Goal: Information Seeking & Learning: Learn about a topic

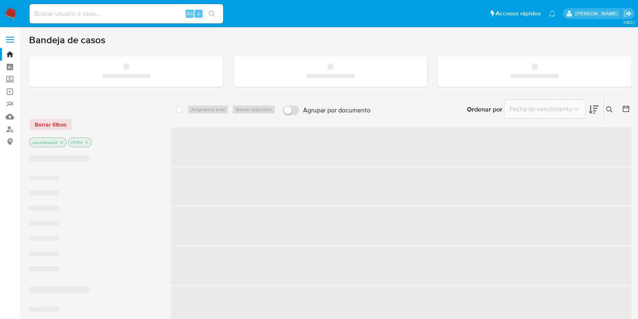
click at [124, 15] on input at bounding box center [126, 13] width 194 height 10
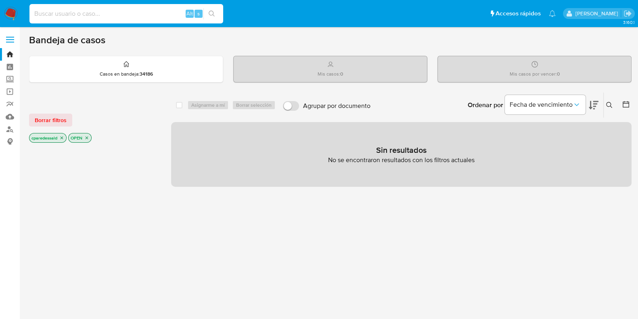
paste input "02050e84ff85f1a737c5d6b6c4a6d57d"
type input "02050e84ff85f1a737c5d6b6c4a6d57d"
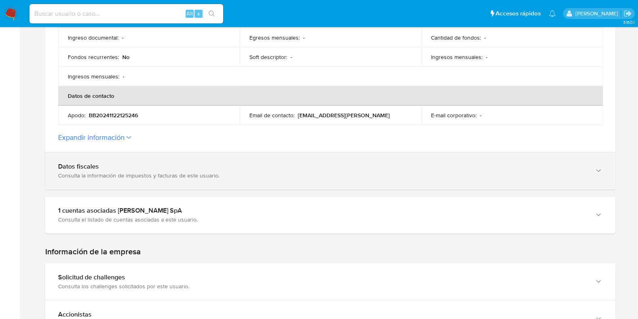
scroll to position [353, 0]
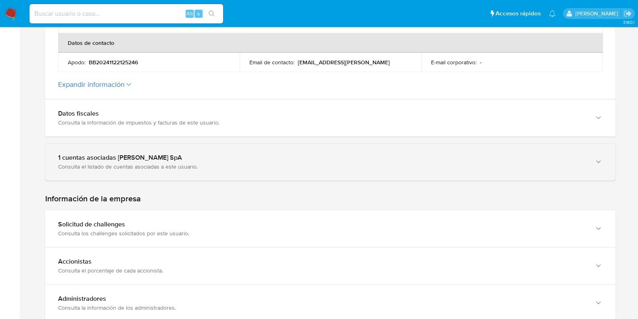
click at [264, 157] on div "1 cuentas asociadas [PERSON_NAME] SpA" at bounding box center [322, 157] width 529 height 8
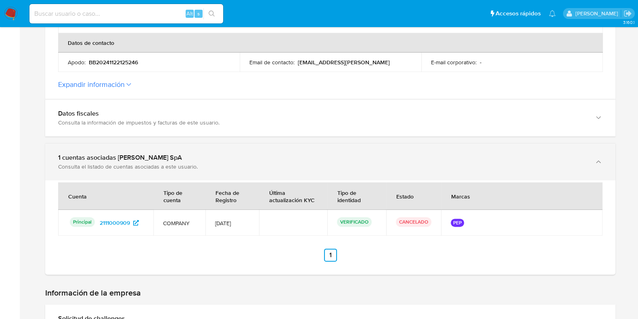
click at [264, 157] on div "1 cuentas asociadas [PERSON_NAME] SpA" at bounding box center [322, 157] width 529 height 8
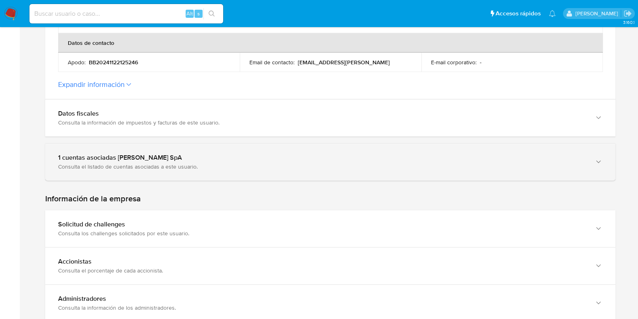
click at [264, 157] on div "1 cuentas asociadas [PERSON_NAME] SpA" at bounding box center [322, 157] width 529 height 8
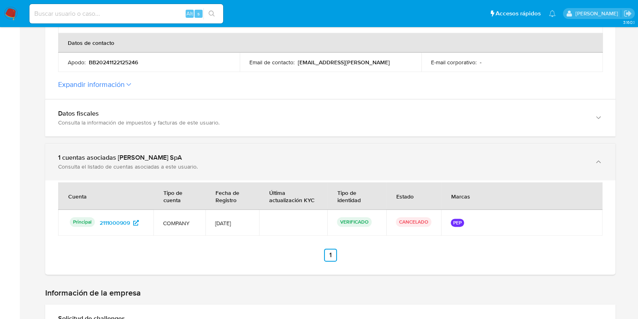
click at [264, 157] on div "1 cuentas asociadas [PERSON_NAME] SpA" at bounding box center [322, 157] width 529 height 8
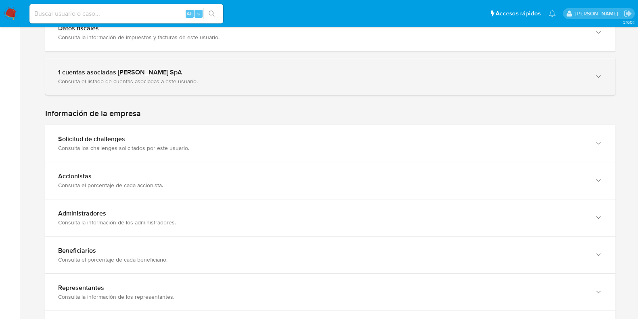
scroll to position [454, 0]
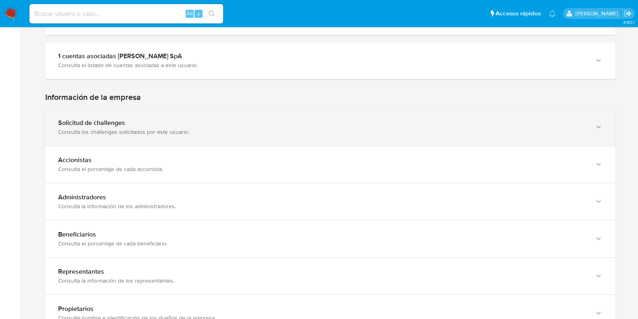
click at [254, 128] on div "Consulta los challenges solicitados por este usuario." at bounding box center [322, 131] width 529 height 7
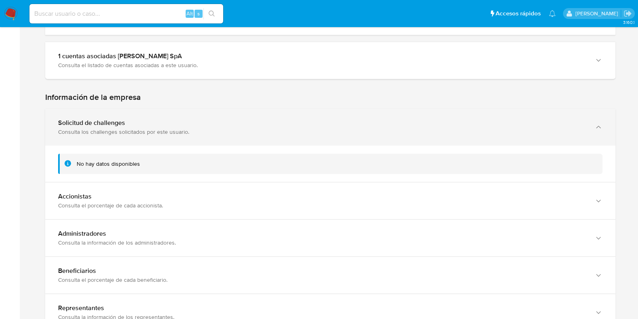
click at [254, 128] on div "Consulta los challenges solicitados por este usuario." at bounding box center [322, 131] width 529 height 7
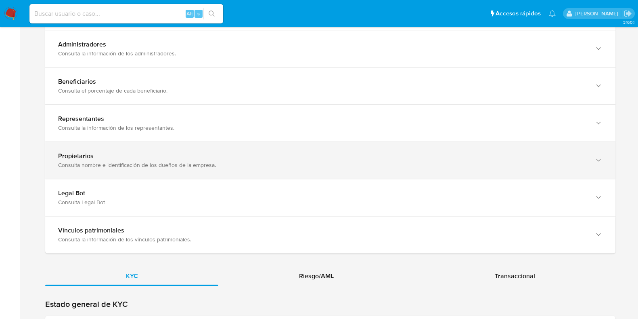
scroll to position [656, 0]
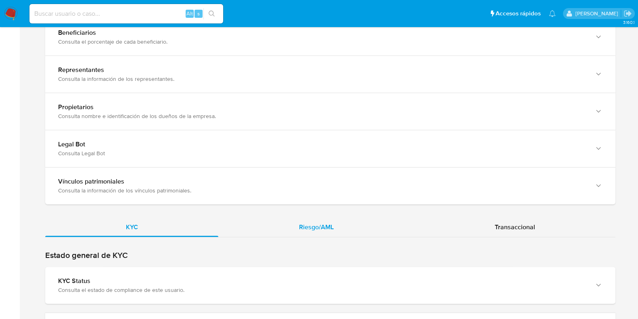
click at [303, 222] on span "Riesgo/AML" at bounding box center [316, 226] width 35 height 9
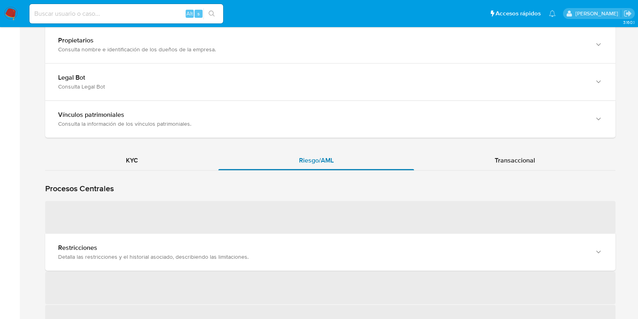
scroll to position [807, 0]
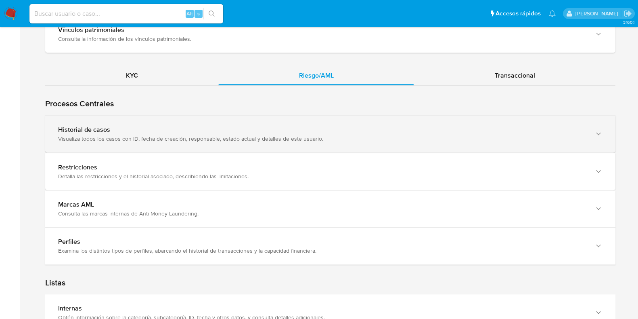
click at [194, 135] on div "Visualiza todos los casos con ID, fecha de creación, responsable, estado actual…" at bounding box center [322, 138] width 529 height 7
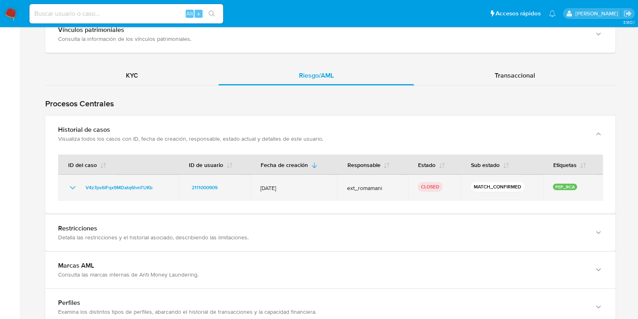
click at [77, 183] on icon "Mostrar/Ocultar" at bounding box center [73, 188] width 10 height 10
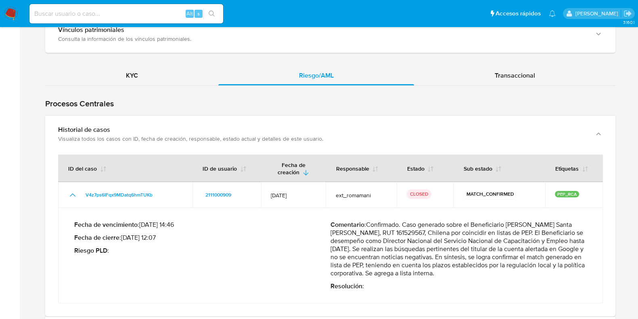
drag, startPoint x: 330, startPoint y: 237, endPoint x: 447, endPoint y: 269, distance: 121.1
click at [447, 269] on div "Fecha de vencimiento : 22/12/2024 14:46 Fecha de cierre : 26/11/2024 12:07 Ries…" at bounding box center [330, 255] width 513 height 82
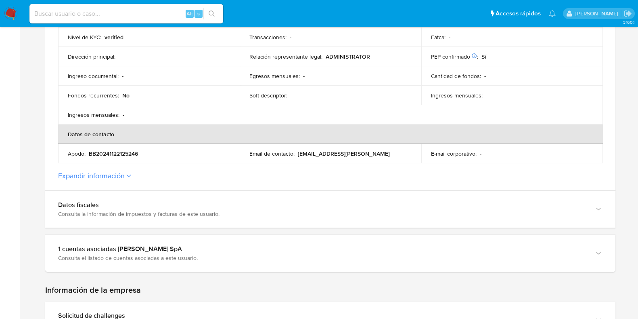
scroll to position [353, 0]
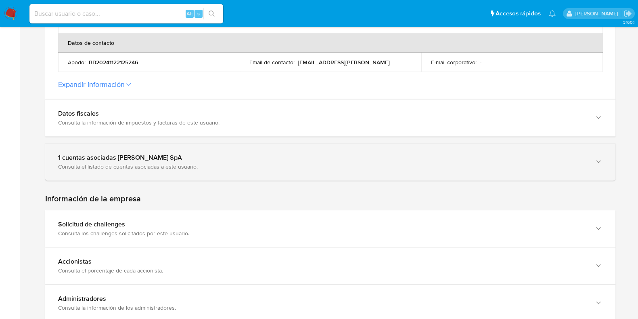
click at [260, 157] on div "1 cuentas asociadas a Boxie SpA" at bounding box center [322, 157] width 529 height 8
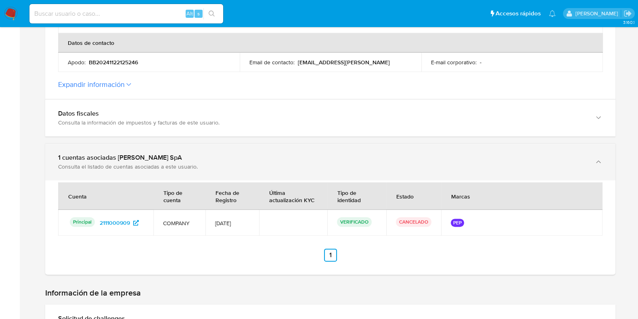
click at [260, 157] on div "1 cuentas asociadas a Boxie SpA" at bounding box center [322, 157] width 529 height 8
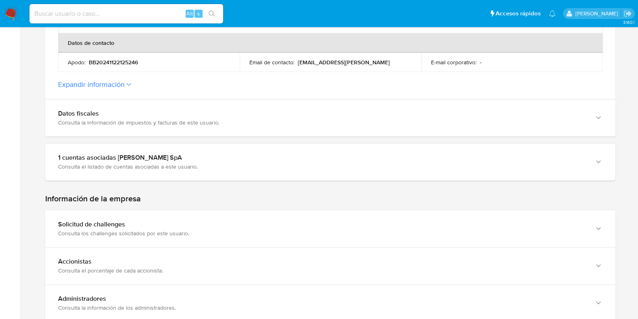
click at [116, 13] on input at bounding box center [126, 13] width 194 height 10
paste input "64a1f60004ebb70d7f2169f4b8bd4390"
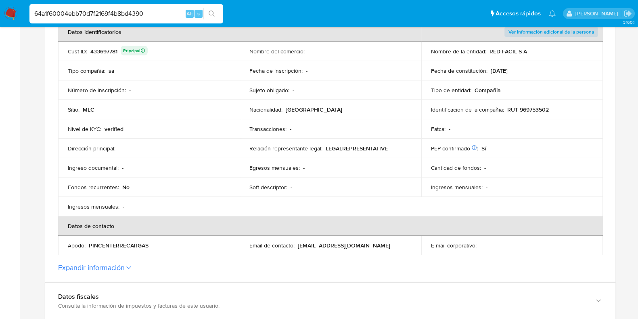
scroll to position [252, 0]
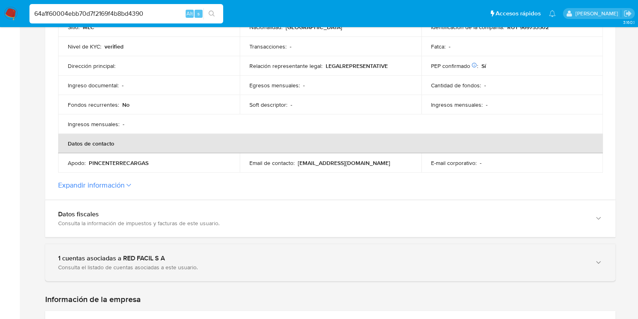
click at [335, 246] on div "1 cuentas asociadas a RED FACIL S A Consulta el listado de cuentas asociadas a …" at bounding box center [330, 262] width 571 height 37
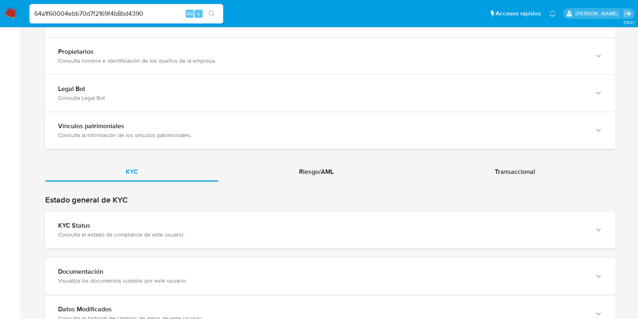
scroll to position [807, 0]
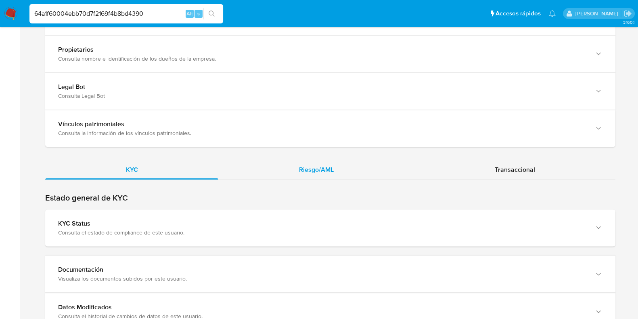
click at [316, 171] on span "Riesgo/AML" at bounding box center [316, 169] width 35 height 9
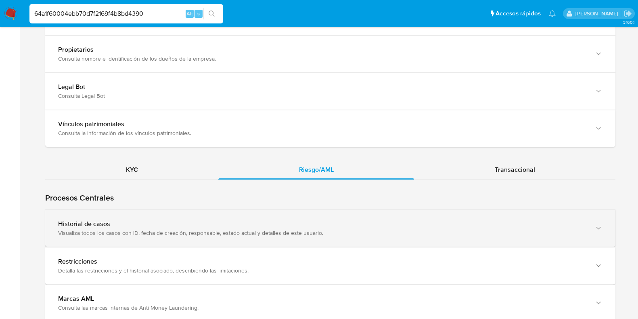
click at [428, 215] on div "Historial de casos Visualiza todos los casos con ID, fecha de creación, respons…" at bounding box center [330, 228] width 571 height 37
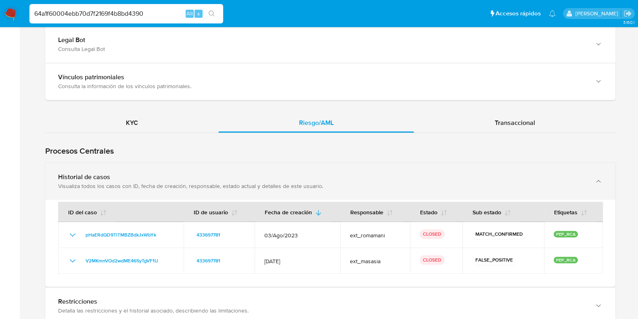
scroll to position [909, 0]
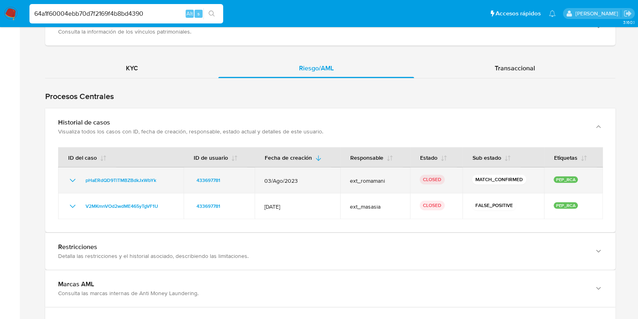
click at [73, 178] on icon "Mostrar/Ocultar" at bounding box center [73, 180] width 10 height 10
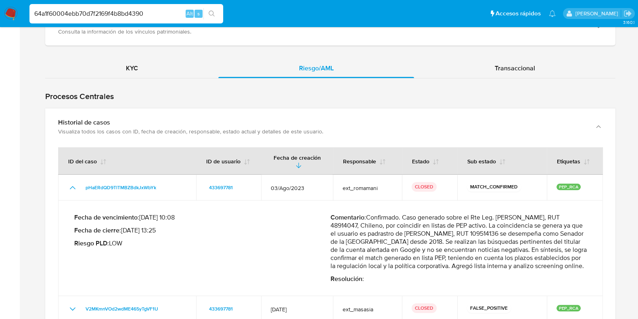
drag, startPoint x: 398, startPoint y: 216, endPoint x: 440, endPoint y: 271, distance: 69.5
click at [440, 270] on p "Comentario : Confirmado. Caso generado sobre el Rte Leg. Javier Etcheberry Celh…" at bounding box center [459, 241] width 256 height 57
drag, startPoint x: 436, startPoint y: 271, endPoint x: 339, endPoint y: 260, distance: 97.9
click at [339, 260] on p "Comentario : Confirmado. Caso generado sobre el Rte Leg. Javier Etcheberry Celh…" at bounding box center [459, 241] width 256 height 57
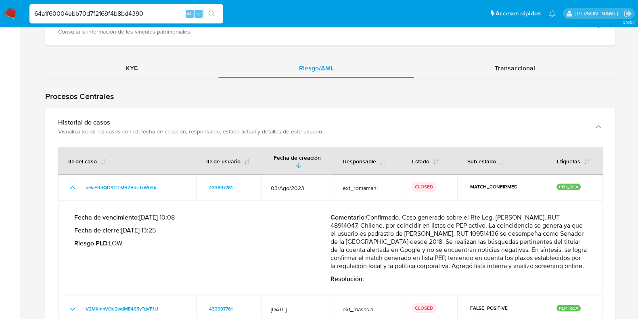
click at [439, 234] on p "Comentario : Confirmado. Caso generado sobre el Rte Leg. Javier Etcheberry Celh…" at bounding box center [459, 241] width 256 height 57
drag, startPoint x: 409, startPoint y: 233, endPoint x: 505, endPoint y: 235, distance: 95.7
click at [505, 235] on p "Comentario : Confirmado. Caso generado sobre el Rte Leg. Javier Etcheberry Celh…" at bounding box center [459, 241] width 256 height 57
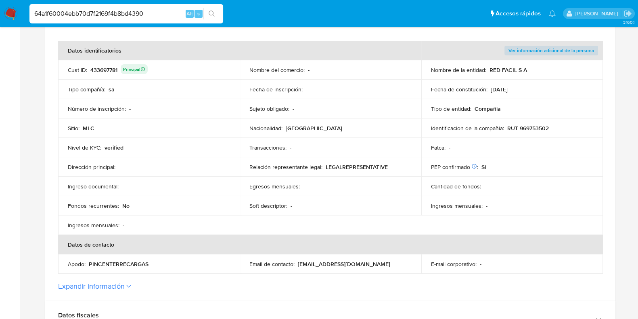
scroll to position [201, 0]
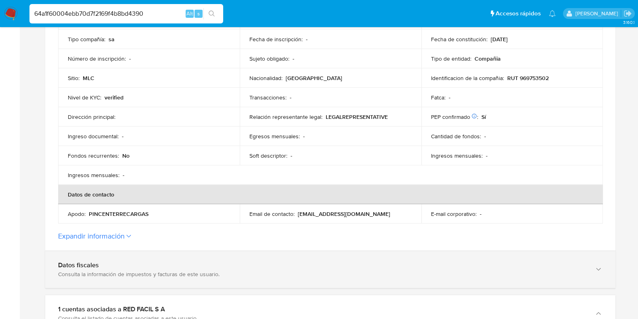
click at [250, 255] on div "Datos fiscales Consulta la información de impuestos y facturas de este usuario." at bounding box center [330, 269] width 571 height 37
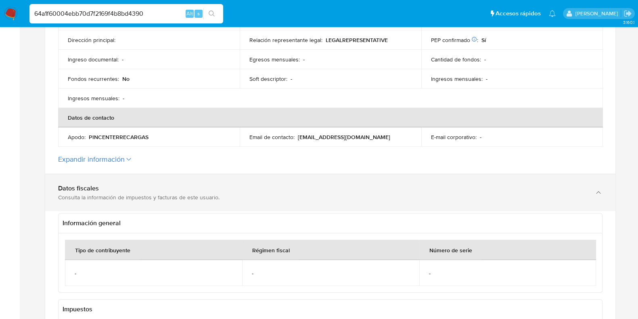
scroll to position [353, 0]
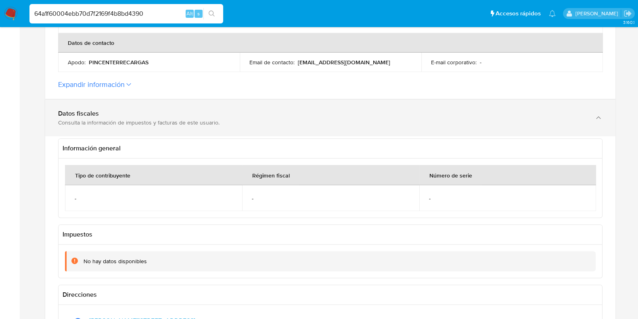
click at [248, 128] on div "Datos fiscales Consulta la información de impuestos y facturas de este usuario." at bounding box center [330, 117] width 571 height 37
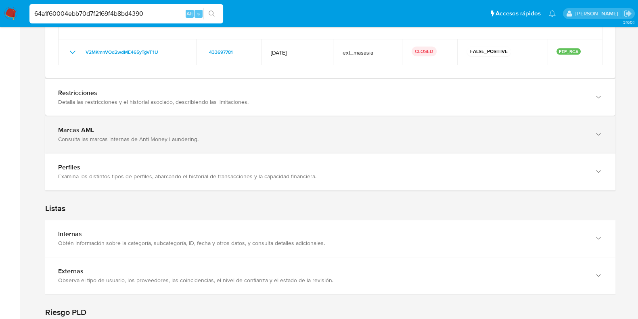
scroll to position [1122, 0]
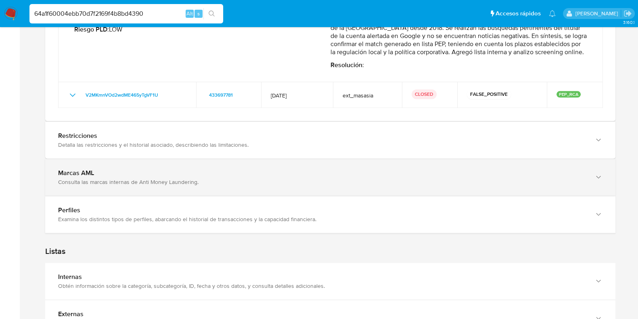
click at [287, 192] on div "Marcas AML Consulta las marcas internas de Anti Money Laundering." at bounding box center [330, 177] width 571 height 37
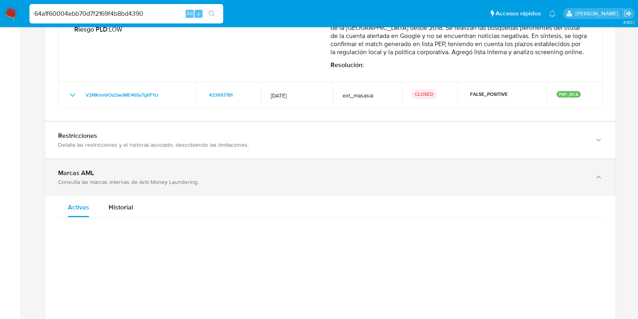
click at [287, 192] on div "Marcas AML Consulta las marcas internas de Anti Money Laundering." at bounding box center [330, 177] width 571 height 37
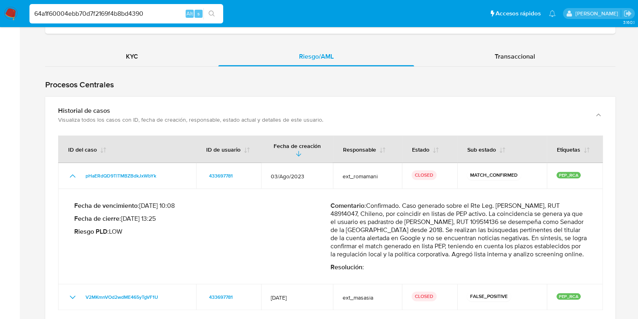
scroll to position [870, 0]
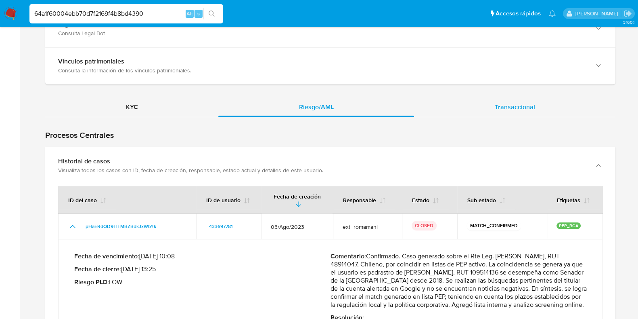
click at [499, 110] on span "Transaccional" at bounding box center [515, 106] width 40 height 9
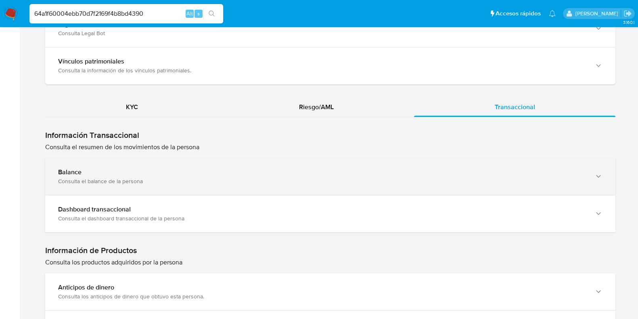
click at [216, 188] on div "Balance Consulta el balance de la persona" at bounding box center [330, 176] width 571 height 37
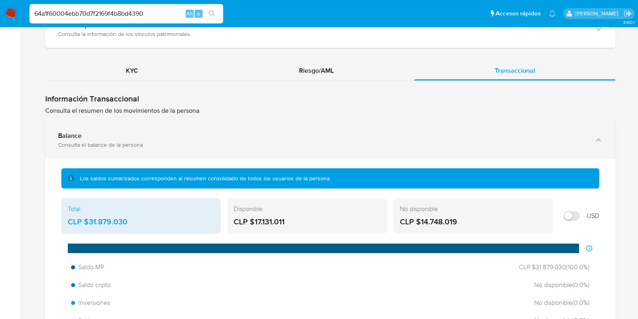
scroll to position [971, 0]
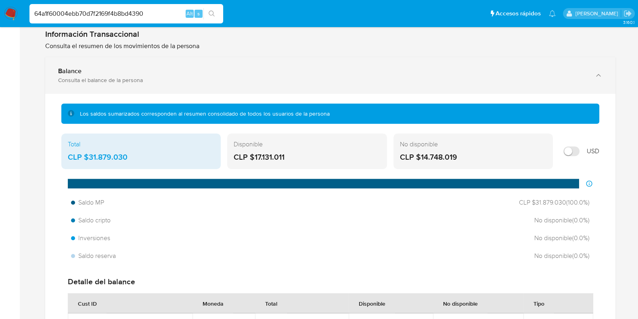
click at [286, 86] on div "Balance Consulta el balance de la persona" at bounding box center [330, 75] width 571 height 37
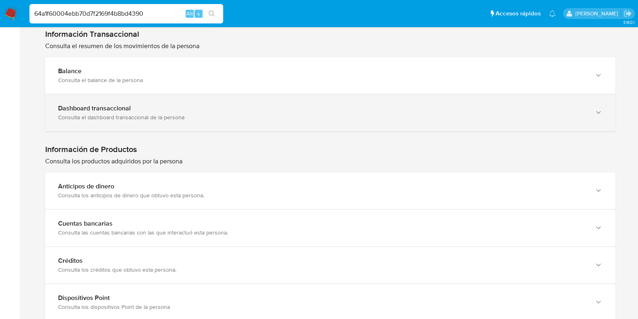
click at [281, 107] on div "Dashboard transaccional" at bounding box center [322, 108] width 529 height 8
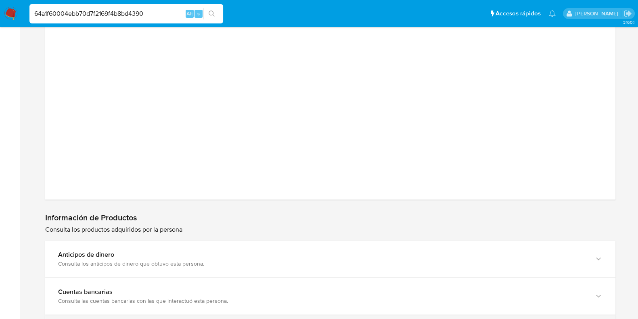
scroll to position [1374, 0]
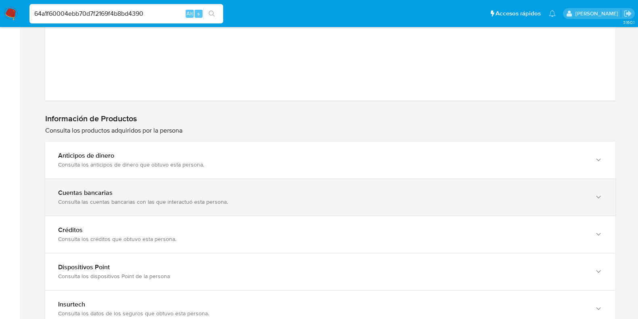
click at [226, 199] on div "Consulta las cuentas bancarias con las que interactuó esta persona." at bounding box center [322, 201] width 529 height 7
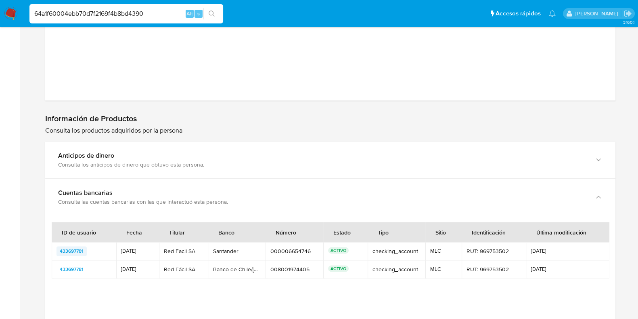
click at [73, 252] on span "433697781" at bounding box center [72, 251] width 24 height 10
click at [70, 269] on span "433697781" at bounding box center [72, 269] width 24 height 10
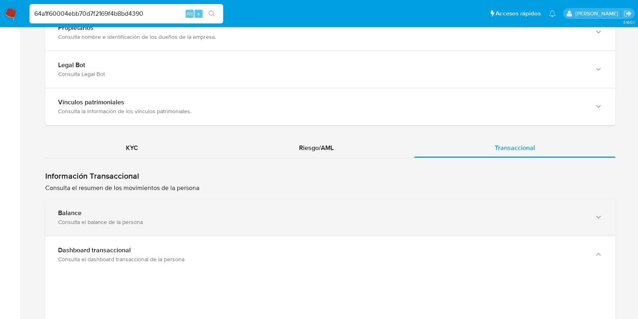
scroll to position [870, 0]
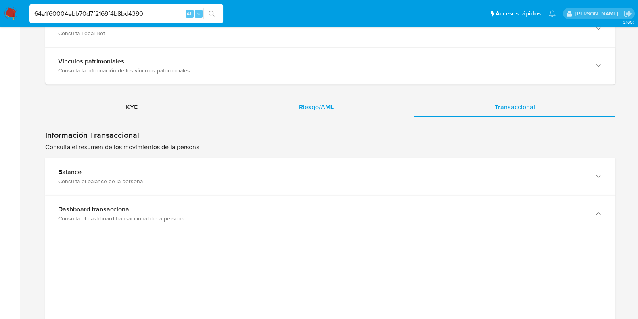
click at [325, 111] on div "Riesgo/AML" at bounding box center [316, 106] width 196 height 19
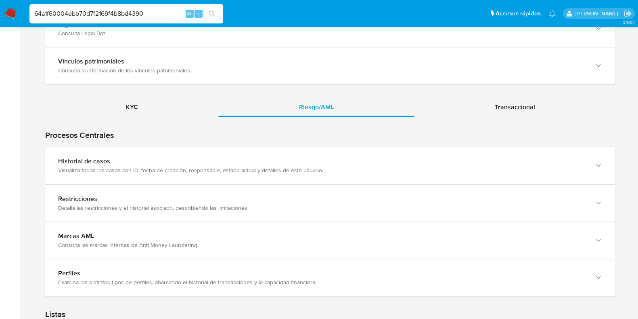
click at [318, 158] on div "Historial de casos" at bounding box center [322, 161] width 529 height 8
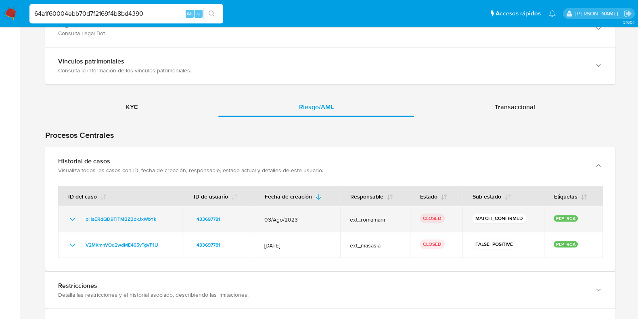
click at [73, 216] on icon "Mostrar/Ocultar" at bounding box center [73, 219] width 10 height 10
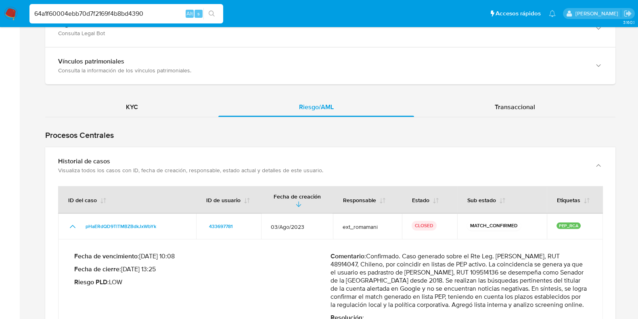
drag, startPoint x: 363, startPoint y: 261, endPoint x: 487, endPoint y: 264, distance: 123.2
click at [487, 264] on p "Comentario : Confirmado. Caso generado sobre el Rte Leg. Javier Etcheberry Celh…" at bounding box center [459, 280] width 256 height 57
drag, startPoint x: 331, startPoint y: 270, endPoint x: 489, endPoint y: 271, distance: 157.5
click at [489, 271] on p "Comentario : Confirmado. Caso generado sobre el Rte Leg. Javier Etcheberry Celh…" at bounding box center [459, 280] width 256 height 57
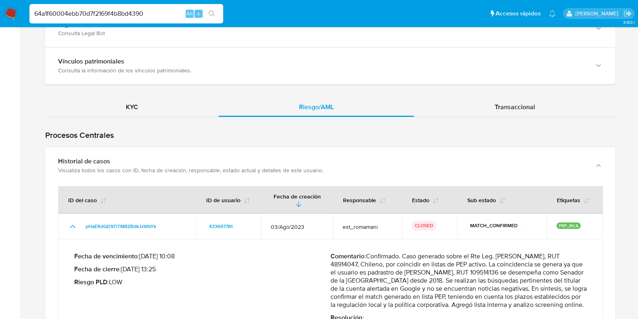
drag, startPoint x: 489, startPoint y: 271, endPoint x: 406, endPoint y: 269, distance: 82.4
click at [406, 269] on p "Comentario : Confirmado. Caso generado sobre el Rte Leg. Javier Etcheberry Celh…" at bounding box center [459, 280] width 256 height 57
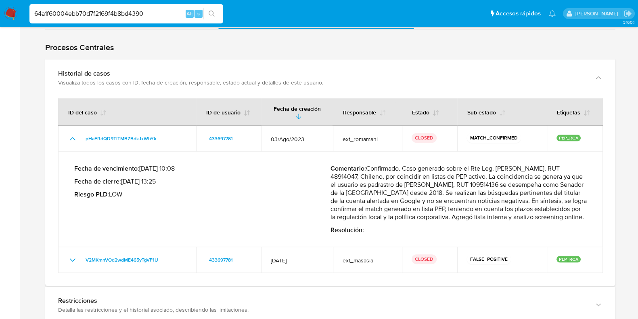
scroll to position [971, 0]
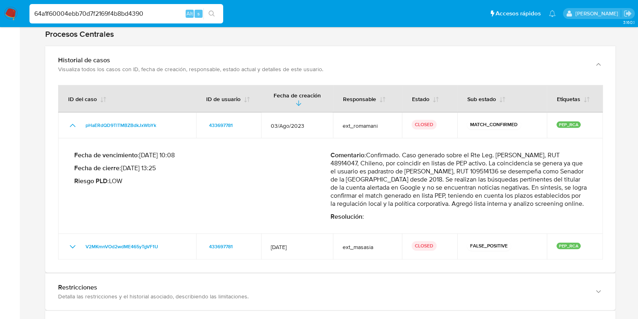
drag, startPoint x: 113, startPoint y: 13, endPoint x: 32, endPoint y: 6, distance: 81.5
click at [32, 6] on div "64a1f60004ebb70d7f2169f4b8bd4390 Alt s" at bounding box center [126, 13] width 194 height 19
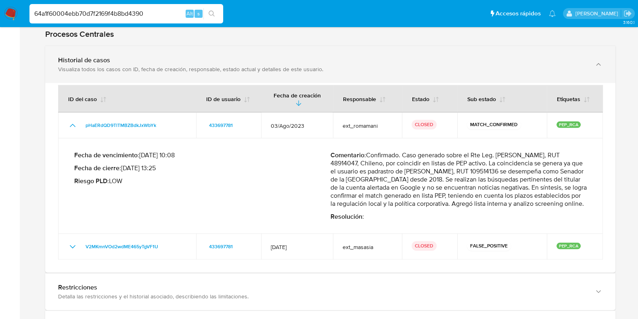
paste input "b43fbabd200be38a5a49f0fefcfe981d"
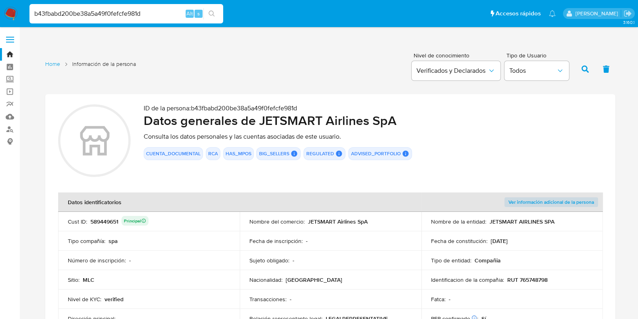
drag, startPoint x: 150, startPoint y: 10, endPoint x: -3, endPoint y: 14, distance: 153.5
paste input "fce65a7f76b7d32360e5ecdf92b41843"
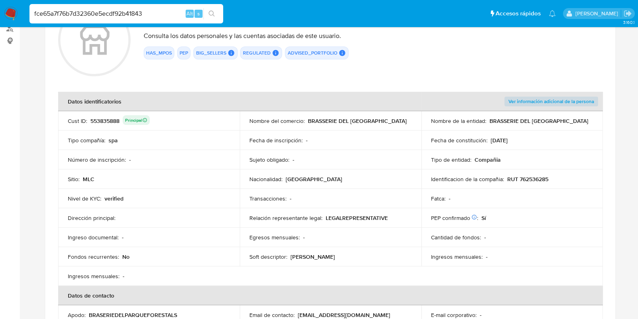
scroll to position [252, 0]
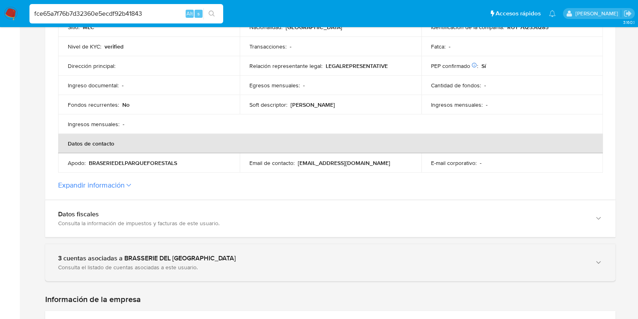
click at [266, 256] on div "3 cuentas asociadas a BRASSERIE DEL PARQUE FORESTAL SPA" at bounding box center [322, 258] width 529 height 8
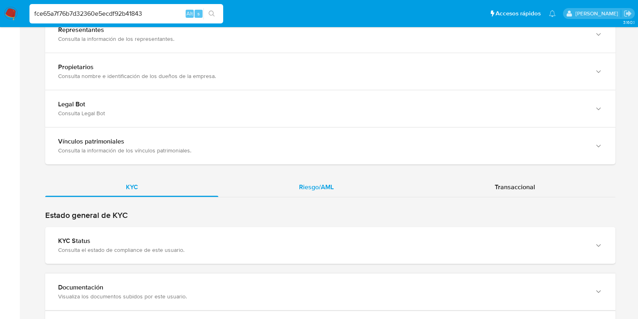
scroll to position [909, 0]
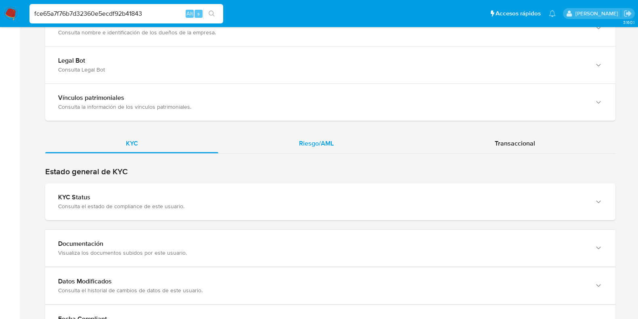
click at [333, 149] on div "Riesgo/AML" at bounding box center [316, 143] width 196 height 19
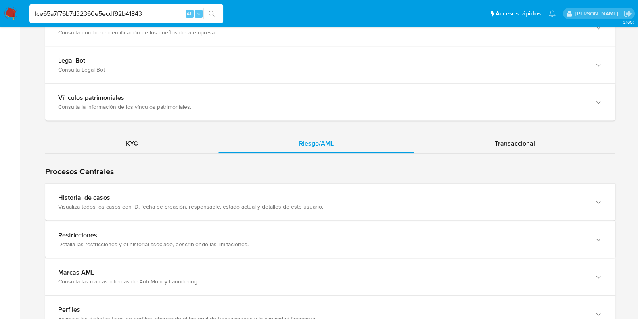
click at [319, 198] on div "Historial de casos" at bounding box center [322, 197] width 529 height 8
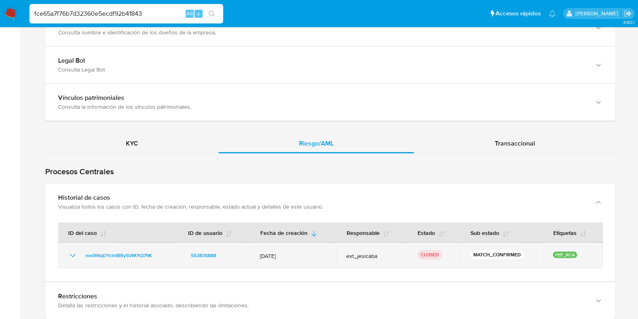
click at [70, 251] on icon "Mostrar/Ocultar" at bounding box center [73, 255] width 10 height 10
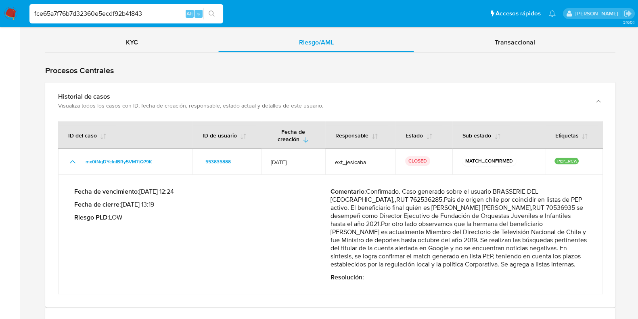
scroll to position [1060, 0]
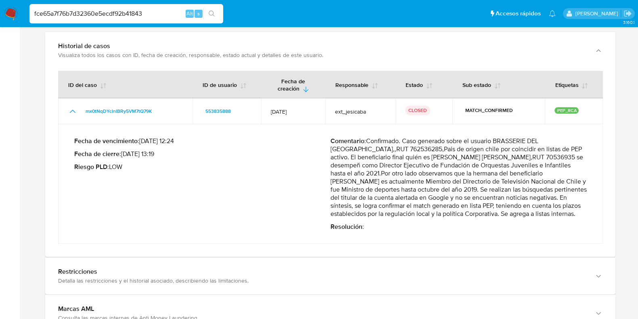
drag, startPoint x: 150, startPoint y: 14, endPoint x: 44, endPoint y: 7, distance: 106.8
click at [44, 7] on div "fce65a7f76b7d32360e5ecdf92b41843 Alt s" at bounding box center [126, 13] width 194 height 19
type input "f"
paste input "e4d546dcf5453a35f723c2d611dcce85"
type input "e4d546dcf5453a35f723c2d611dcce85"
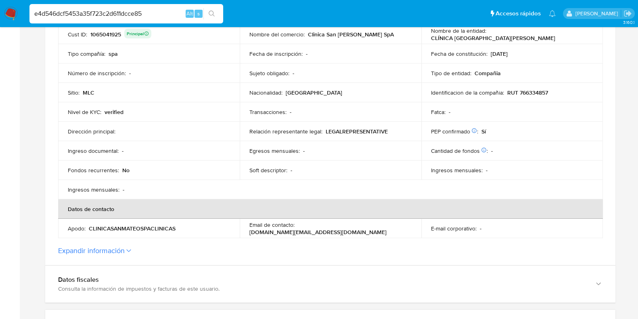
scroll to position [252, 0]
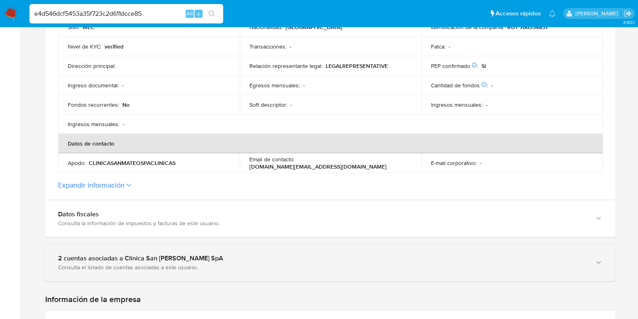
click at [232, 244] on div "2 cuentas asociadas a Clinica San Mateo SpA Consulta el listado de cuentas asoc…" at bounding box center [330, 262] width 571 height 37
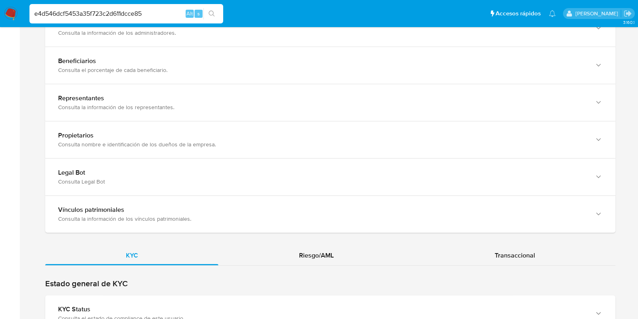
scroll to position [807, 0]
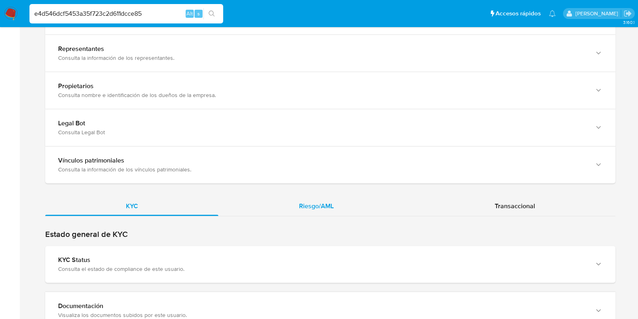
click at [310, 201] on span "Riesgo/AML" at bounding box center [316, 205] width 35 height 9
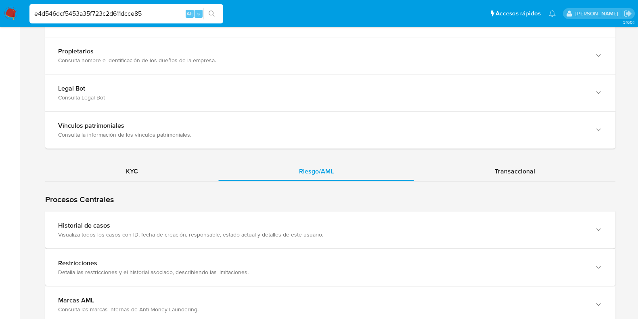
scroll to position [858, 0]
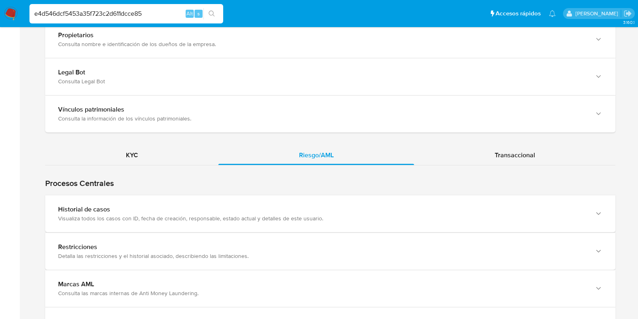
click at [310, 214] on div "Visualiza todos los casos con ID, fecha de creación, responsable, estado actual…" at bounding box center [322, 217] width 529 height 7
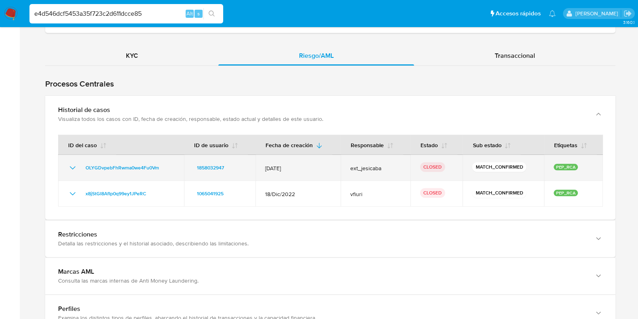
scroll to position [959, 0]
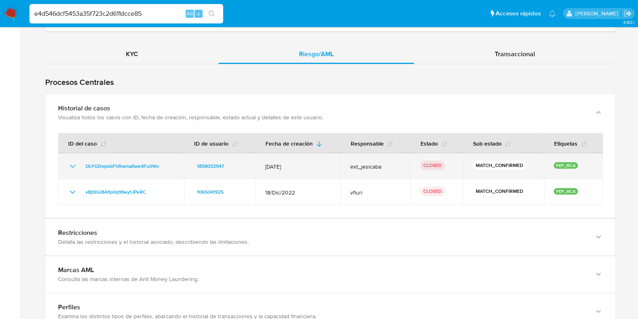
click at [71, 161] on icon "Mostrar/Ocultar" at bounding box center [73, 166] width 10 height 10
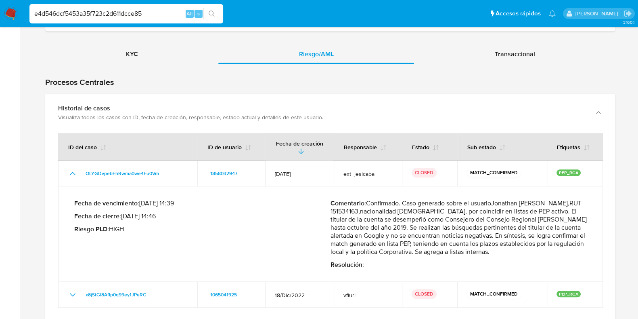
drag, startPoint x: 369, startPoint y: 192, endPoint x: 519, endPoint y: 203, distance: 150.2
click at [519, 203] on p "Comentario : Confirmado. Caso generado sobre el usuarioJonathan Norambuena,RUT …" at bounding box center [459, 227] width 256 height 57
drag, startPoint x: 354, startPoint y: 206, endPoint x: 433, endPoint y: 238, distance: 85.3
click at [433, 238] on p "Comentario : Confirmado. Caso generado sobre el usuarioJonathan Norambuena,RUT …" at bounding box center [459, 227] width 256 height 57
click at [512, 49] on span "Transaccional" at bounding box center [515, 53] width 40 height 9
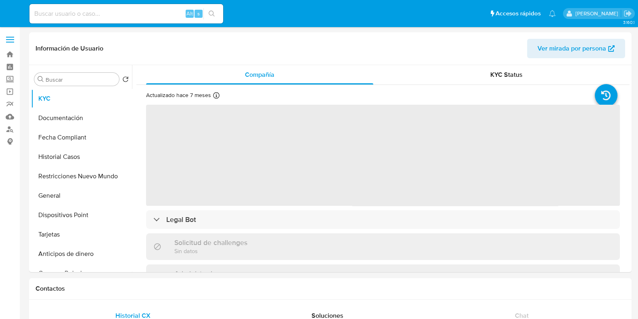
select select "10"
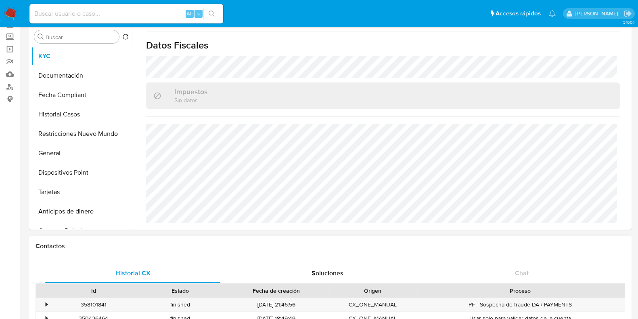
scroll to position [201, 0]
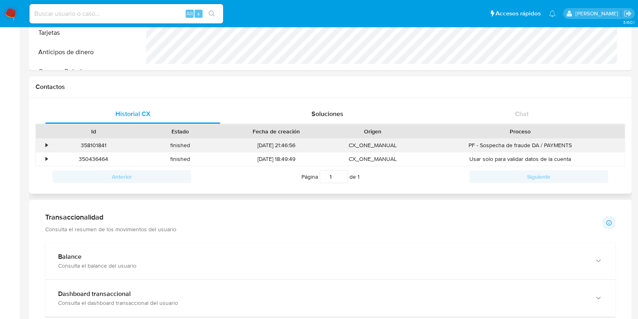
click at [47, 147] on div "•" at bounding box center [47, 145] width 2 height 8
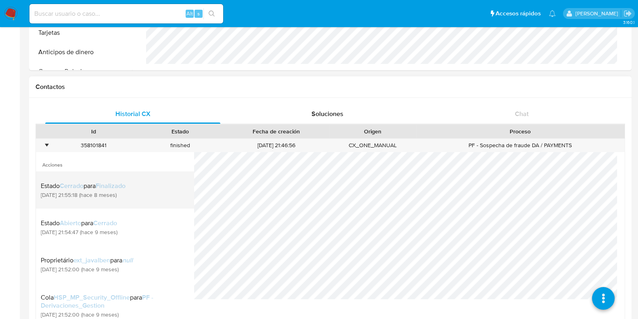
scroll to position [22, 0]
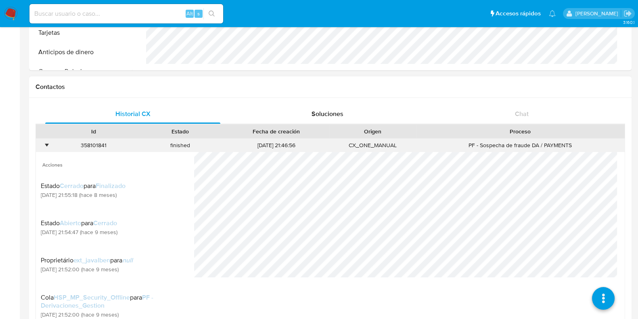
click at [46, 143] on div "•" at bounding box center [47, 145] width 2 height 8
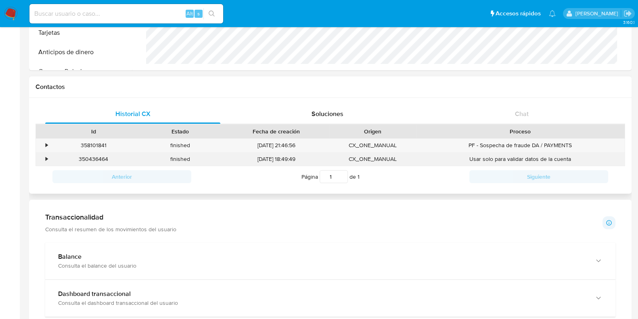
click at [48, 164] on div "•" at bounding box center [43, 158] width 14 height 13
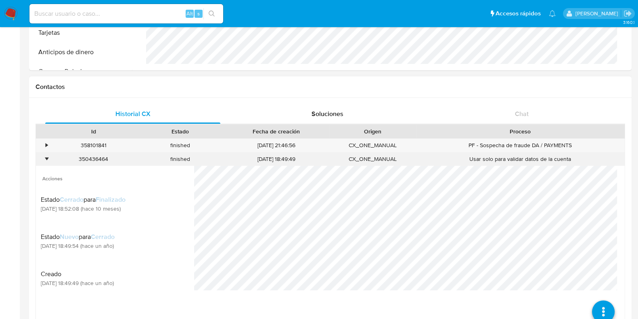
click at [46, 164] on div "•" at bounding box center [43, 158] width 14 height 13
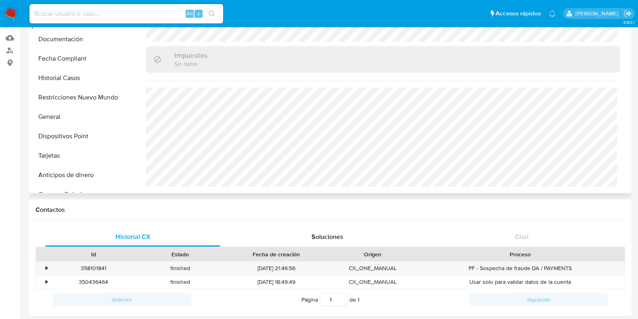
scroll to position [50, 0]
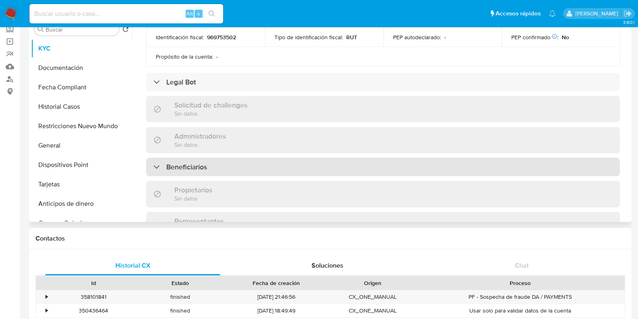
click at [284, 166] on div "Beneficiarios" at bounding box center [383, 166] width 474 height 19
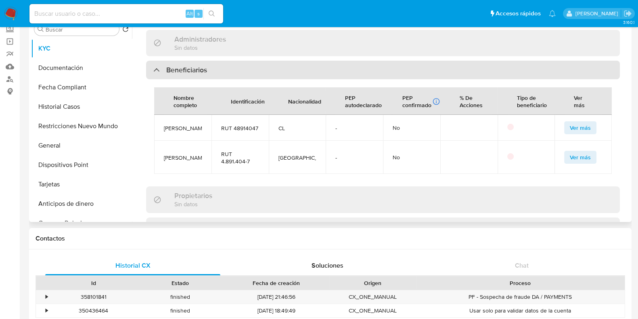
scroll to position [379, 0]
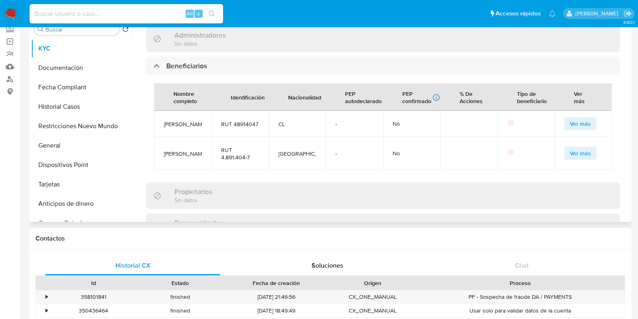
drag, startPoint x: 168, startPoint y: 122, endPoint x: 186, endPoint y: 143, distance: 28.4
click at [186, 136] on td "Javier Etcheberry Celhay" at bounding box center [182, 124] width 57 height 26
drag, startPoint x: 186, startPoint y: 178, endPoint x: 174, endPoint y: 147, distance: 33.2
click at [166, 158] on td "Javier Etcheberry Celhay" at bounding box center [182, 152] width 57 height 33
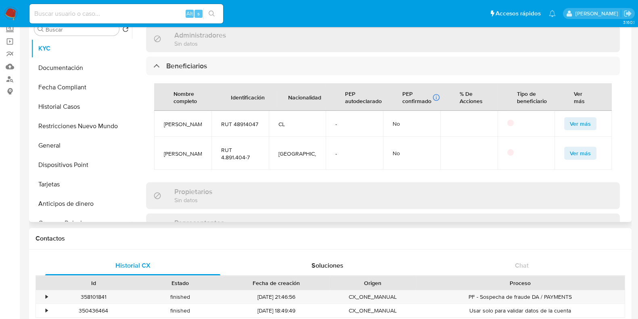
drag, startPoint x: 186, startPoint y: 137, endPoint x: 164, endPoint y: 120, distance: 27.6
click at [162, 119] on td "Javier Etcheberry Celhay" at bounding box center [182, 124] width 57 height 26
copy span "Javier Etcheberry Celhay"
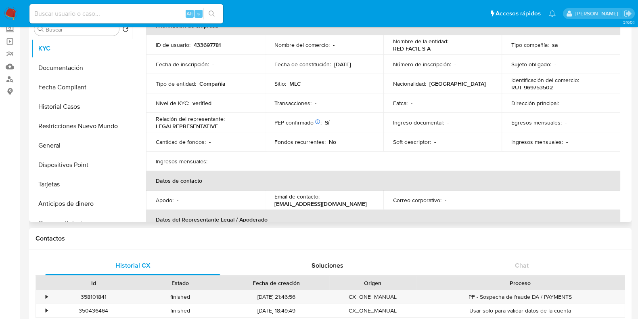
scroll to position [0, 0]
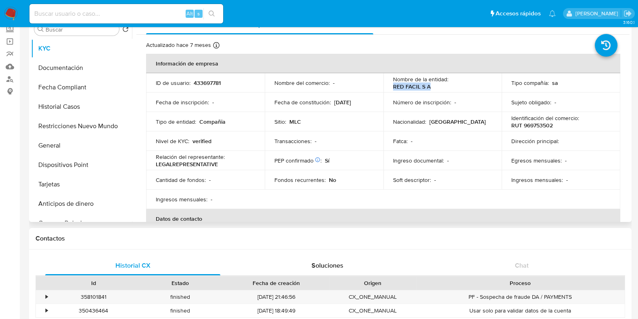
drag, startPoint x: 449, startPoint y: 83, endPoint x: 489, endPoint y: 83, distance: 39.2
click at [489, 83] on div "Nombre de la entidad : RED FACIL S A" at bounding box center [442, 83] width 99 height 15
copy p "RED FACIL S A"
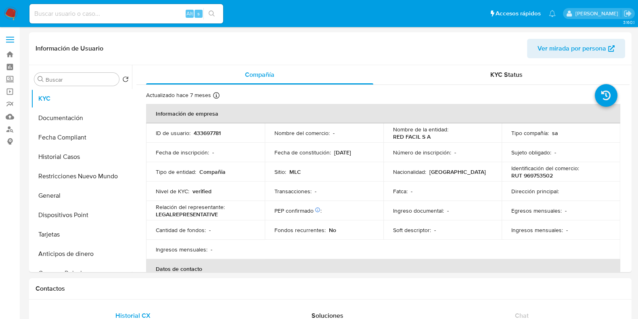
select select "10"
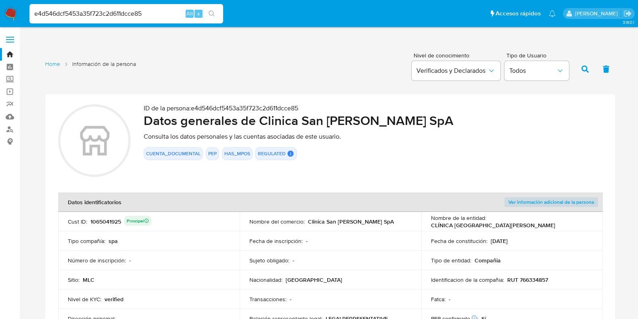
scroll to position [959, 0]
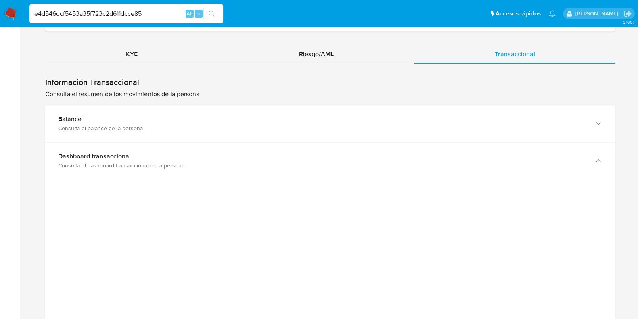
click at [32, 165] on div "Home Información de la persona Nivel de conocimiento Verificados y Declarados T…" at bounding box center [330, 66] width 603 height 1954
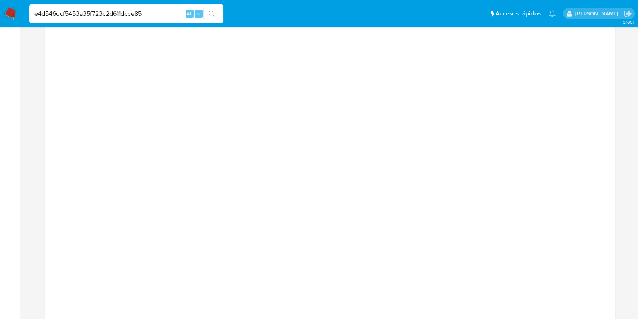
scroll to position [1110, 0]
